Goal: Task Accomplishment & Management: Manage account settings

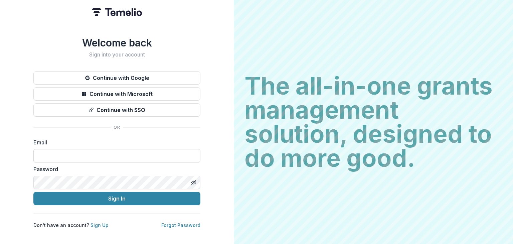
click at [51, 146] on div "Email" at bounding box center [116, 150] width 167 height 24
type input "**********"
click at [33, 192] on button "Sign In" at bounding box center [116, 198] width 167 height 13
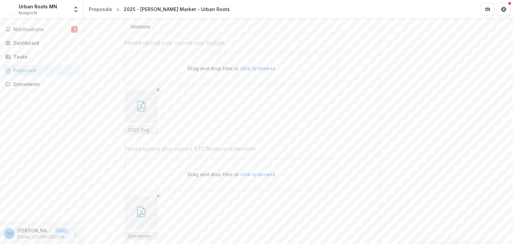
scroll to position [254, 0]
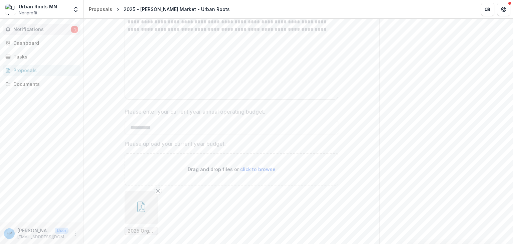
click at [50, 27] on span "Notifications" at bounding box center [42, 30] width 58 height 6
click at [31, 58] on div "Tasks" at bounding box center [44, 56] width 62 height 7
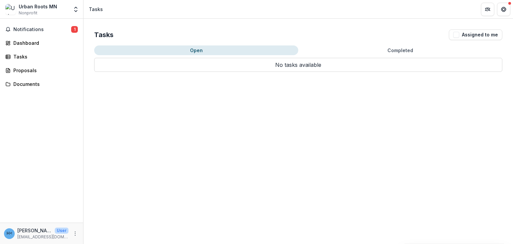
click at [361, 46] on button "Completed" at bounding box center [400, 50] width 204 height 10
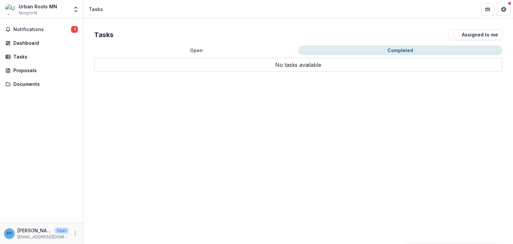
click at [216, 48] on button "Open" at bounding box center [196, 50] width 204 height 10
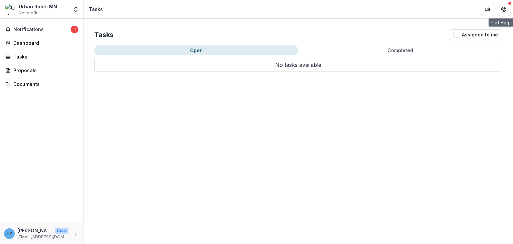
click at [497, 6] on div at bounding box center [495, 9] width 29 height 13
click at [499, 8] on button "Get Help" at bounding box center [503, 9] width 13 height 13
